Goal: Information Seeking & Learning: Compare options

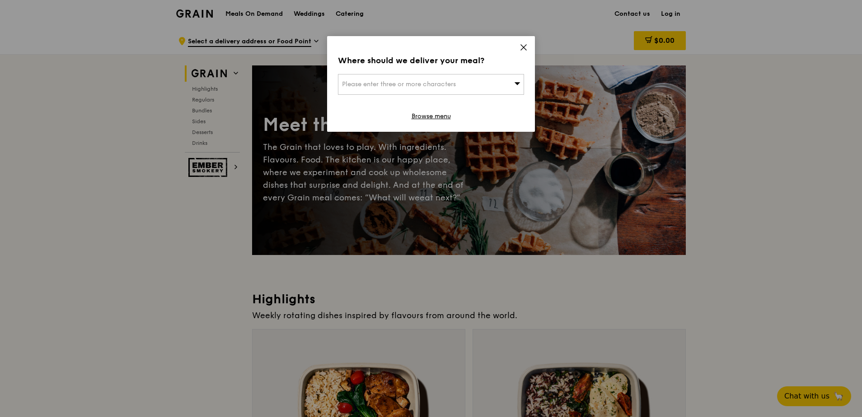
click at [522, 48] on icon at bounding box center [523, 47] width 5 height 5
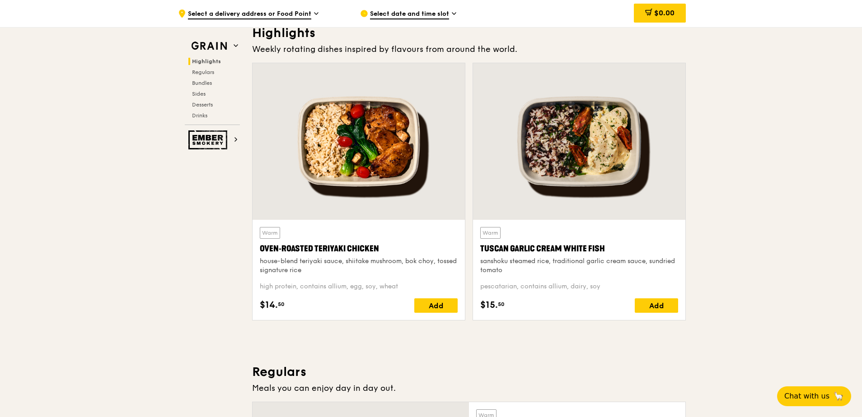
scroll to position [271, 0]
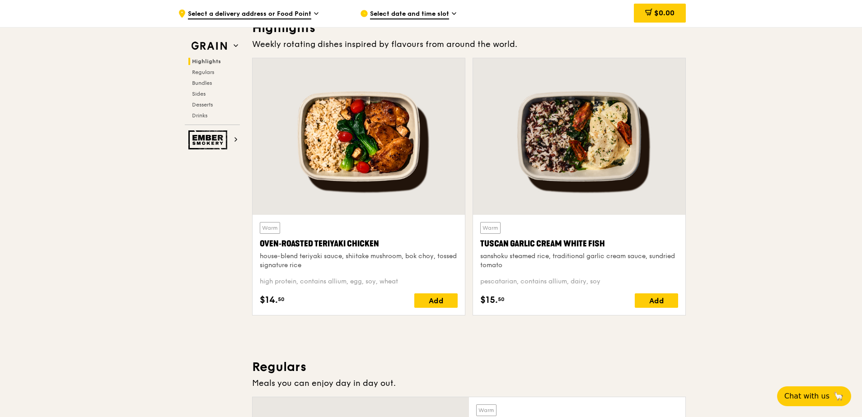
click at [351, 155] on div at bounding box center [359, 136] width 212 height 157
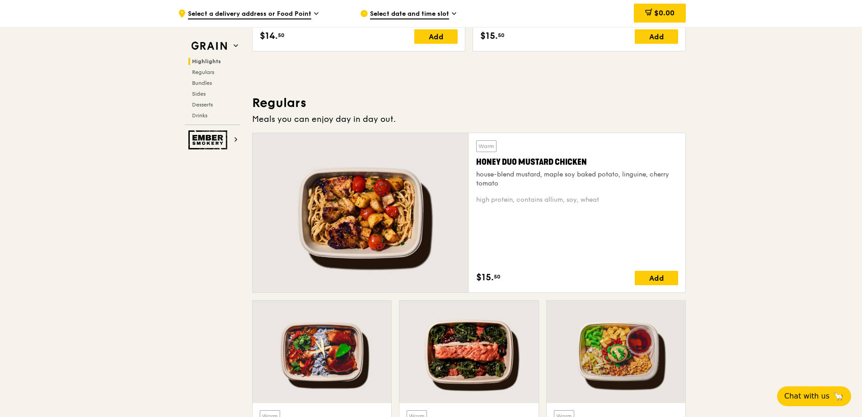
scroll to position [542, 0]
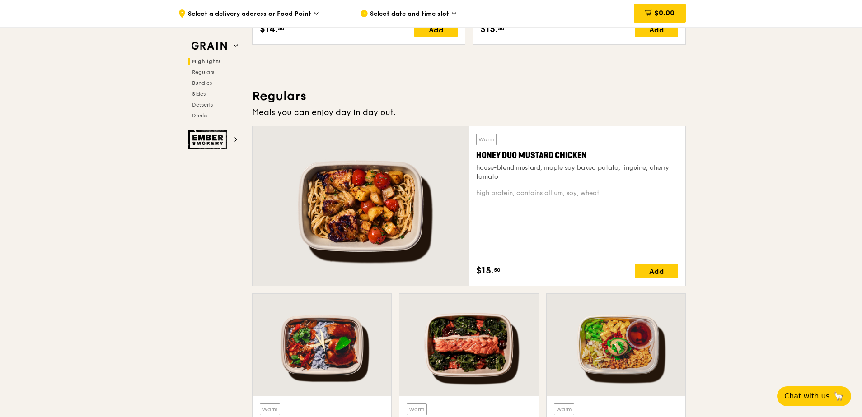
click at [364, 165] on div at bounding box center [361, 205] width 216 height 159
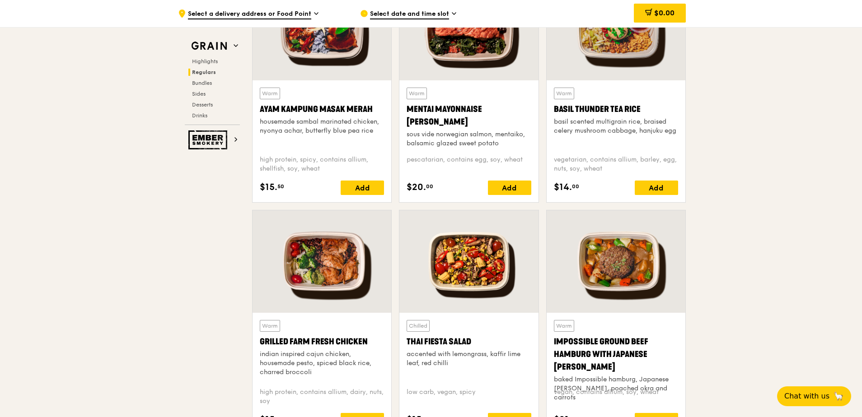
scroll to position [903, 0]
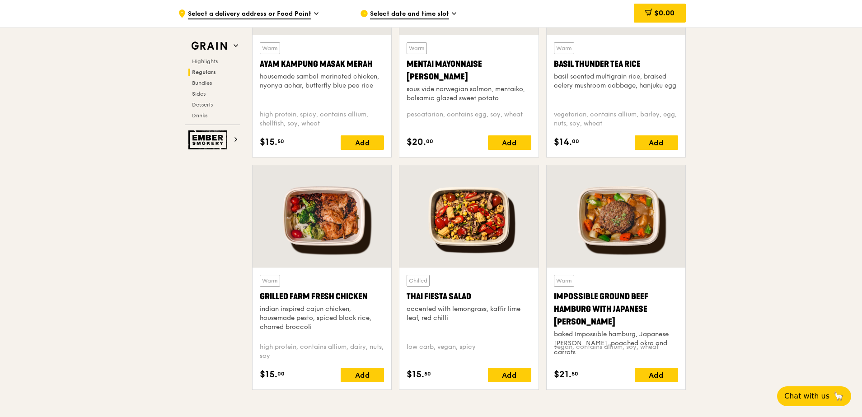
click at [345, 226] on div at bounding box center [322, 216] width 139 height 103
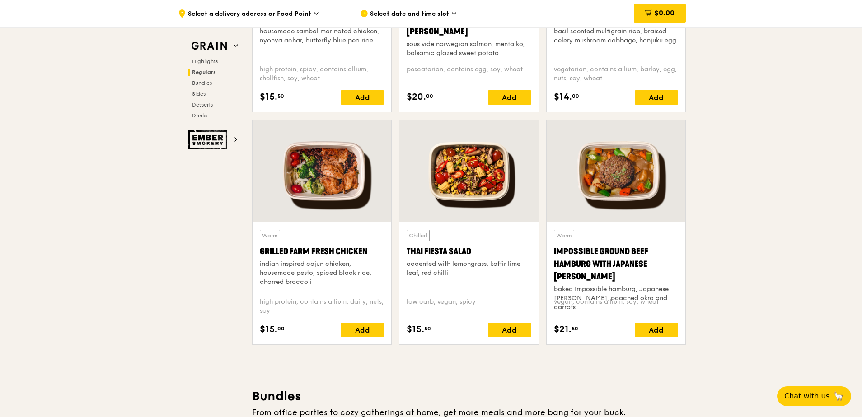
click at [631, 188] on div at bounding box center [616, 171] width 139 height 103
click at [361, 168] on div at bounding box center [322, 171] width 139 height 103
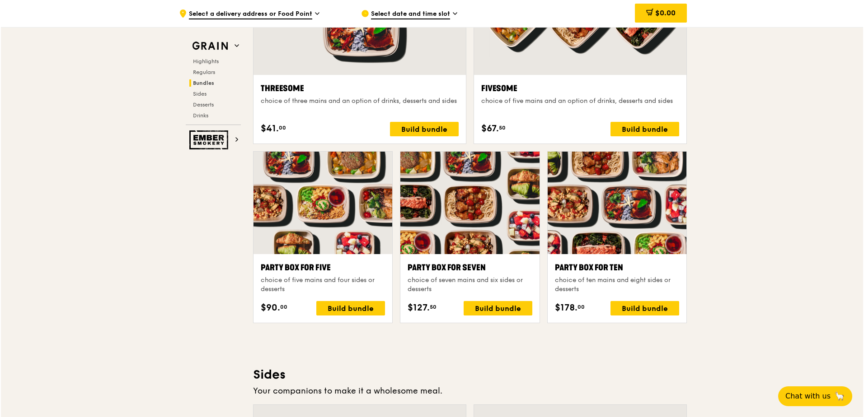
scroll to position [1762, 0]
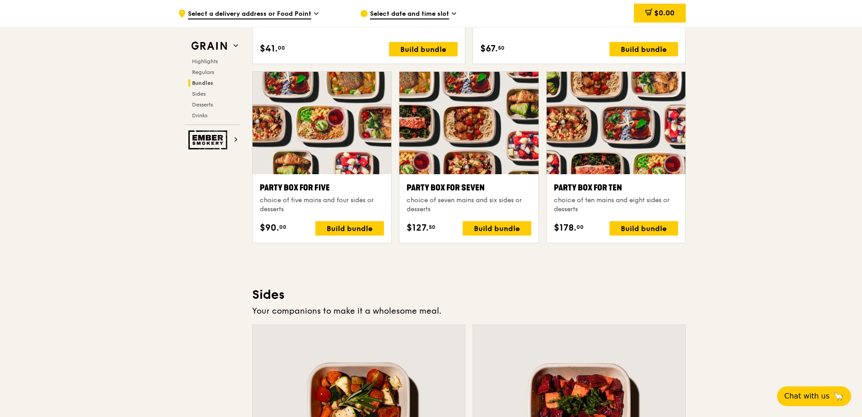
click at [292, 117] on div at bounding box center [322, 123] width 139 height 103
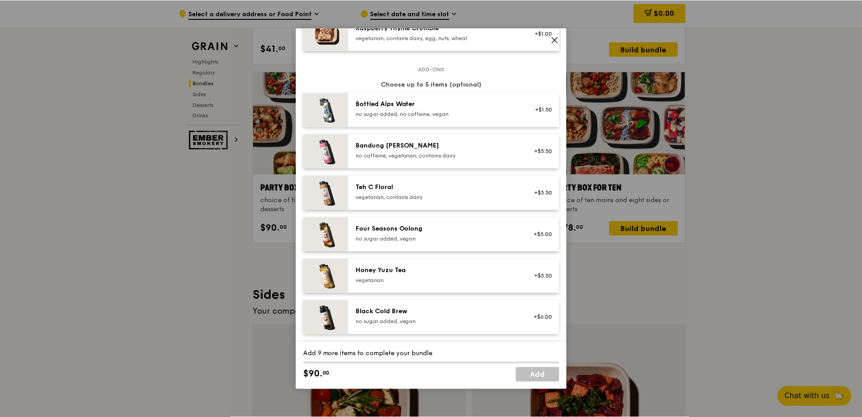
scroll to position [903, 0]
click at [558, 39] on icon at bounding box center [556, 40] width 8 height 8
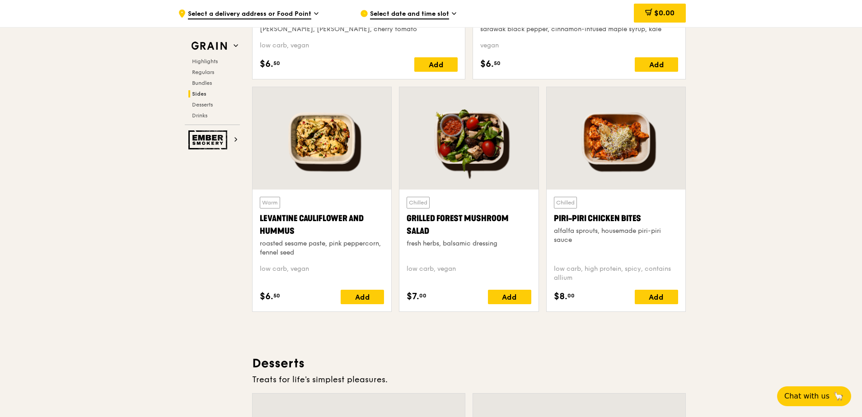
scroll to position [2259, 0]
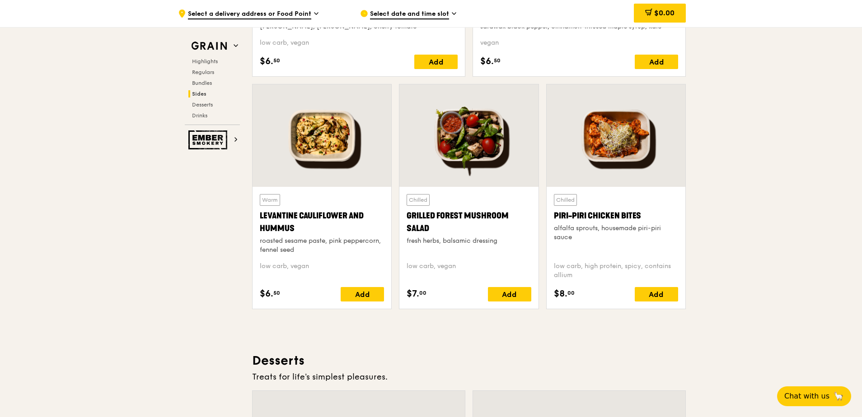
click at [332, 138] on div at bounding box center [322, 135] width 139 height 103
click at [469, 136] on div at bounding box center [468, 135] width 139 height 103
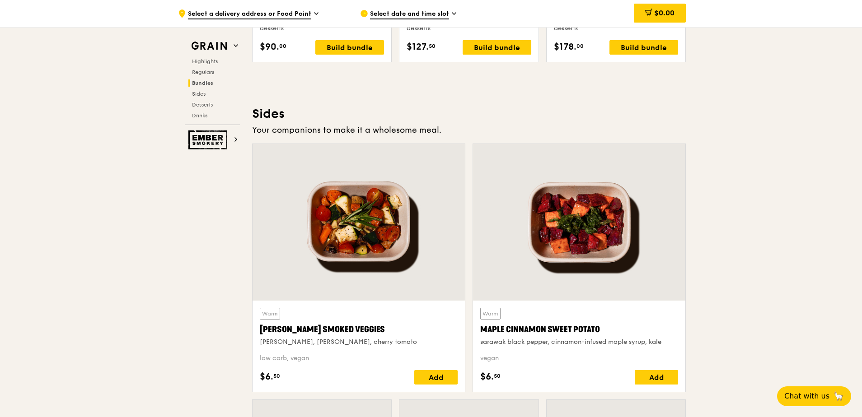
scroll to position [1942, 0]
click at [379, 256] on div at bounding box center [359, 223] width 212 height 157
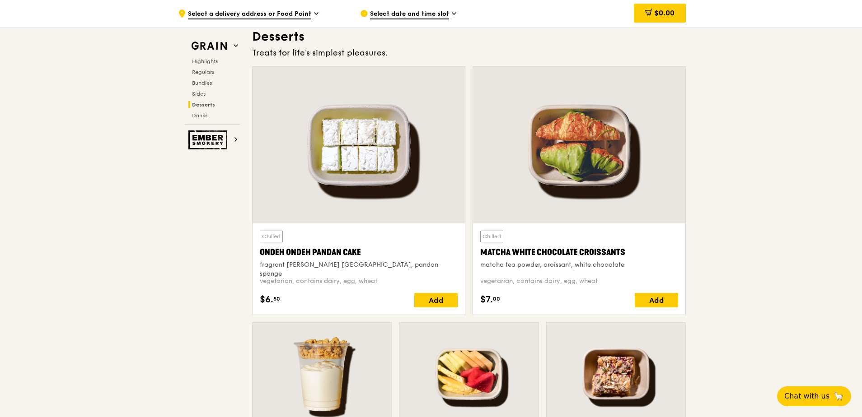
scroll to position [2582, 0]
